Goal: Use online tool/utility: Use online tool/utility

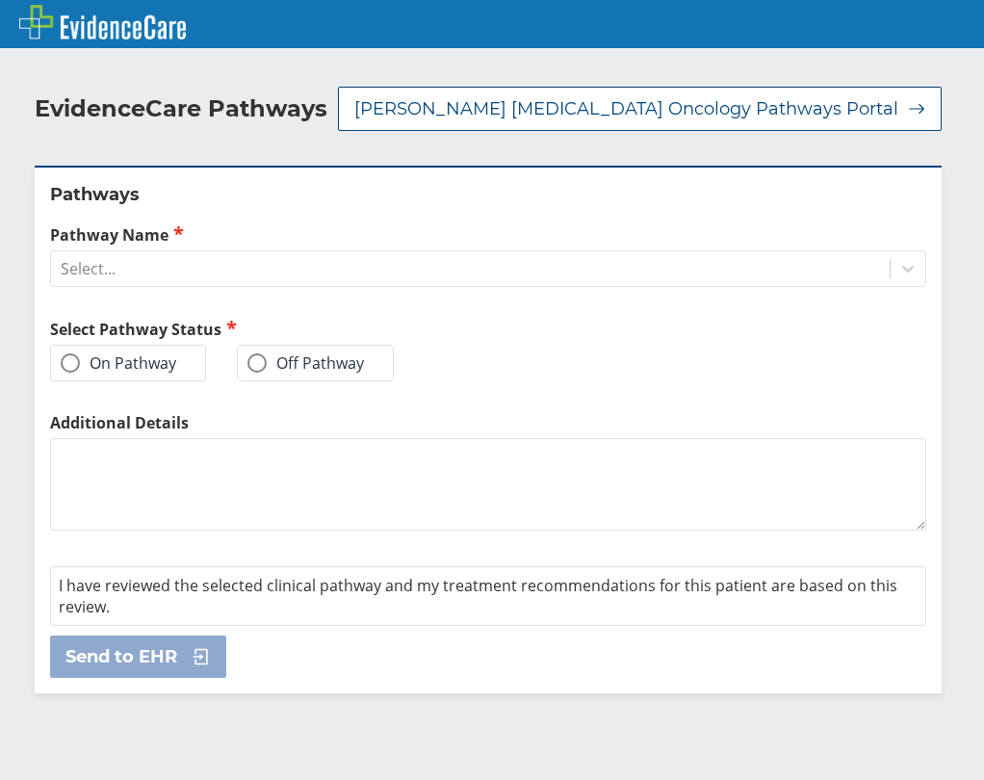
click at [90, 354] on label "On Pathway" at bounding box center [119, 363] width 116 height 19
click at [0, 0] on input "On Pathway" at bounding box center [0, 0] width 0 height 0
click at [178, 252] on div "Select..." at bounding box center [470, 268] width 839 height 33
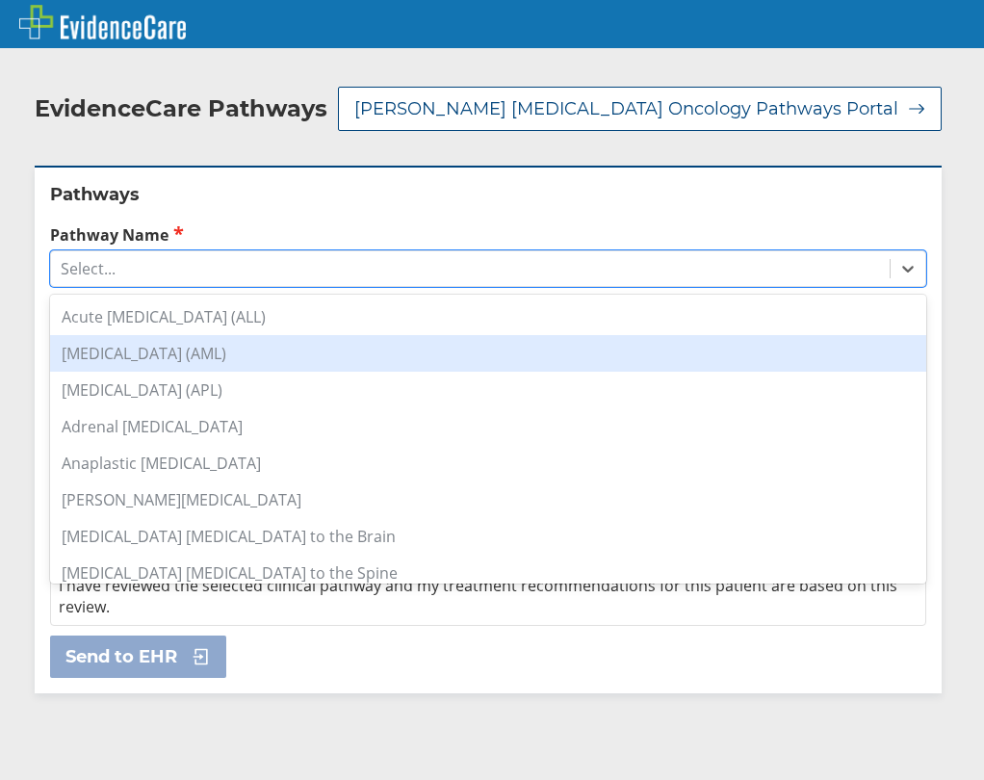
click at [204, 335] on div "[MEDICAL_DATA] (AML)" at bounding box center [488, 353] width 877 height 37
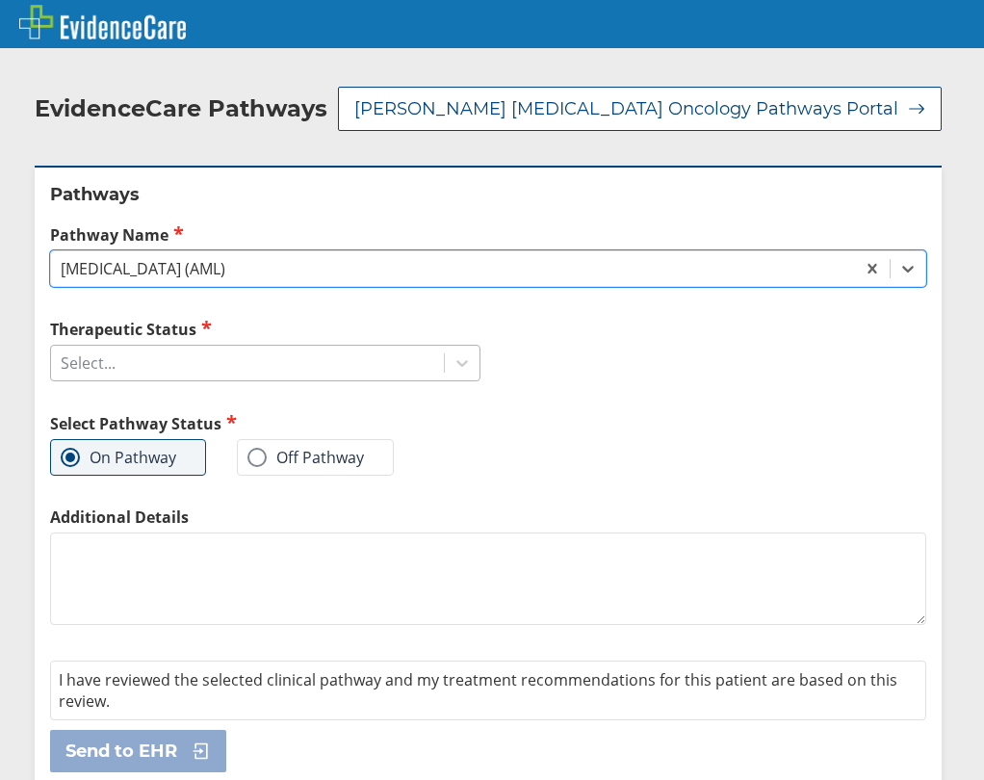
click at [208, 347] on div "Select..." at bounding box center [247, 363] width 393 height 33
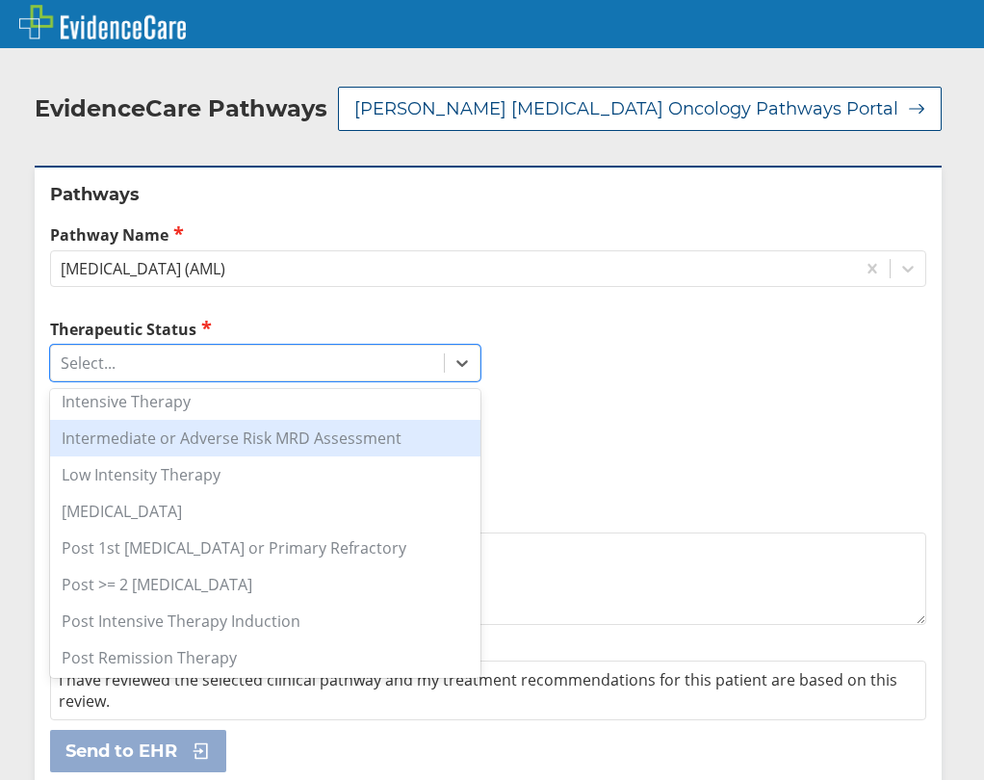
scroll to position [96, 0]
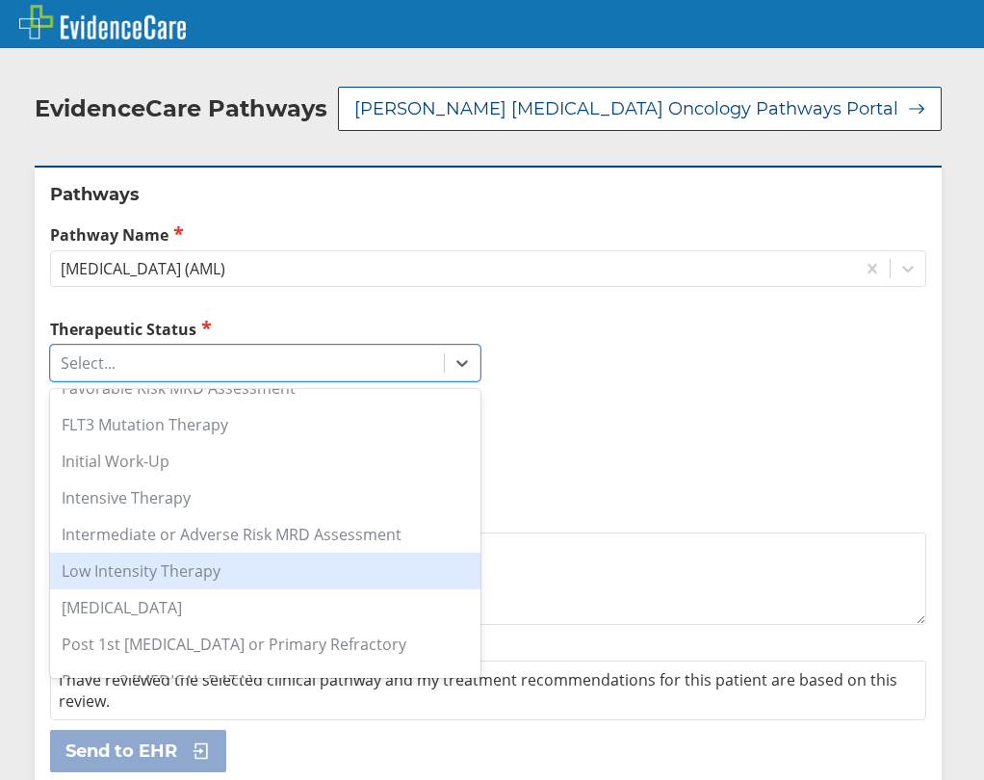
click at [193, 553] on div "Low Intensity Therapy" at bounding box center [265, 571] width 431 height 37
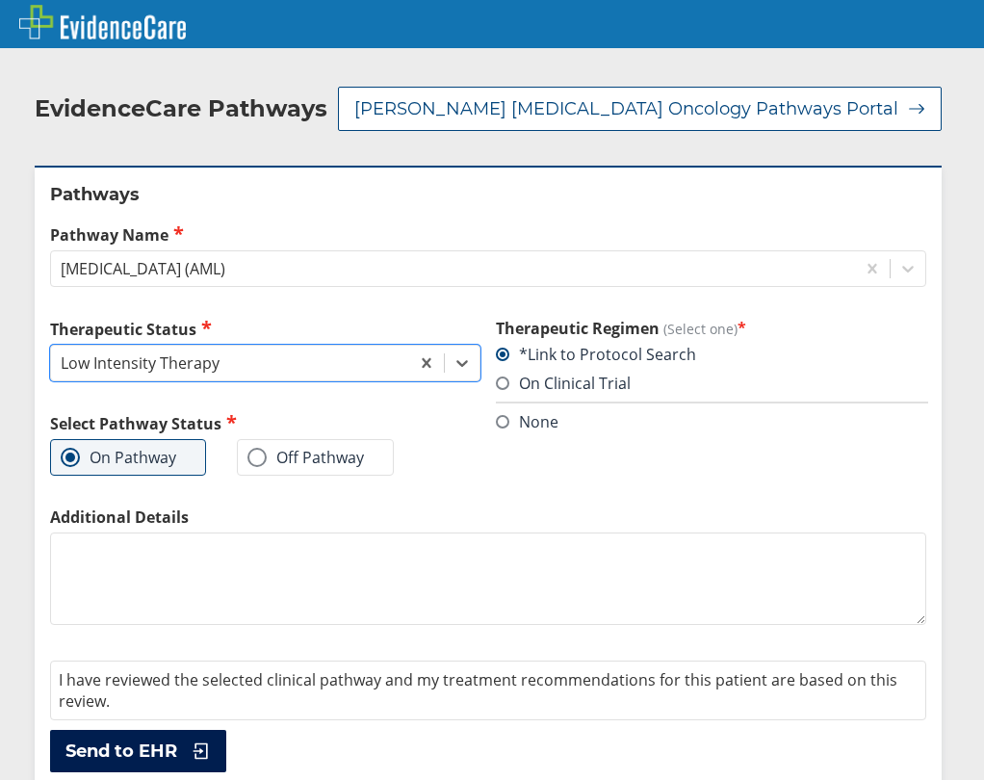
click at [131, 740] on span "Send to EHR" at bounding box center [121, 751] width 112 height 23
